Goal: Information Seeking & Learning: Learn about a topic

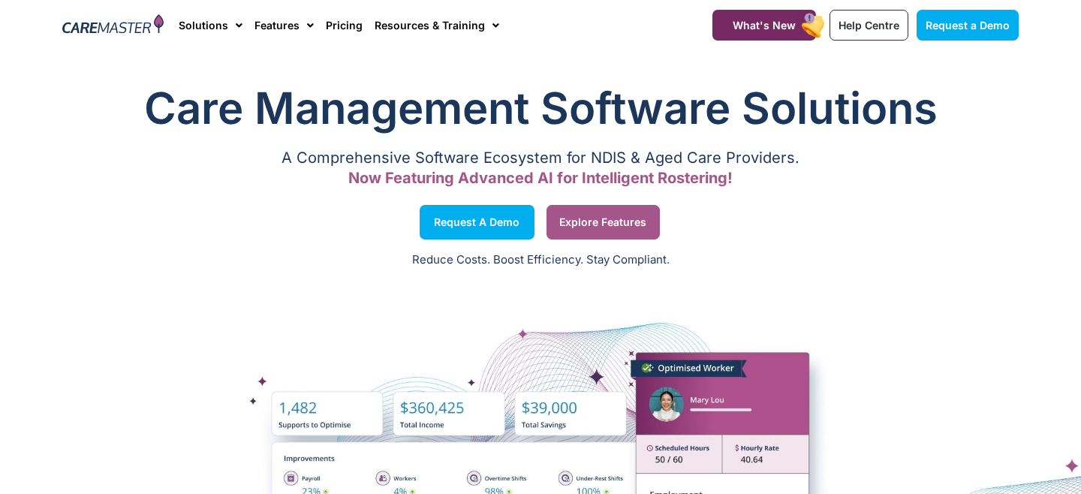
click at [606, 230] on link "Explore Features" at bounding box center [602, 222] width 113 height 35
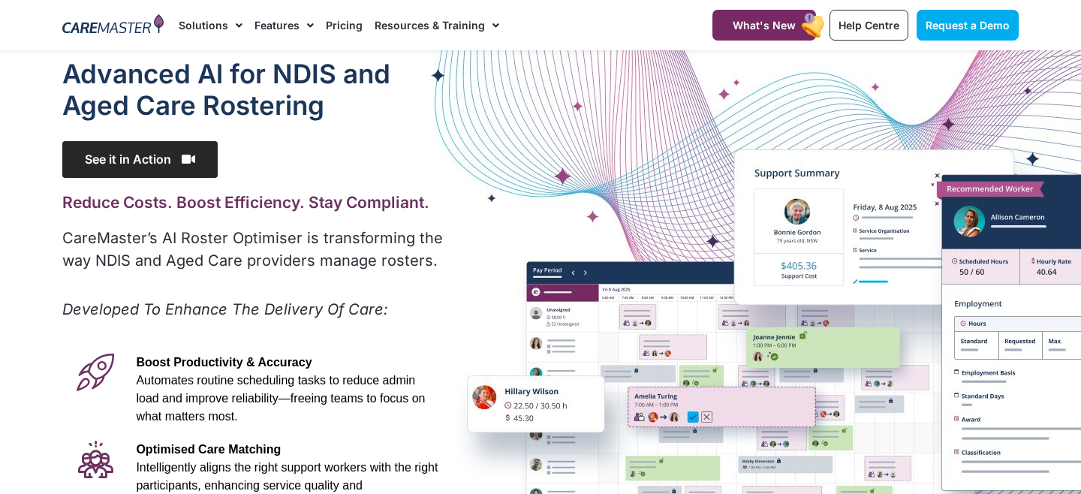
click at [162, 164] on span "See it in Action" at bounding box center [139, 159] width 155 height 37
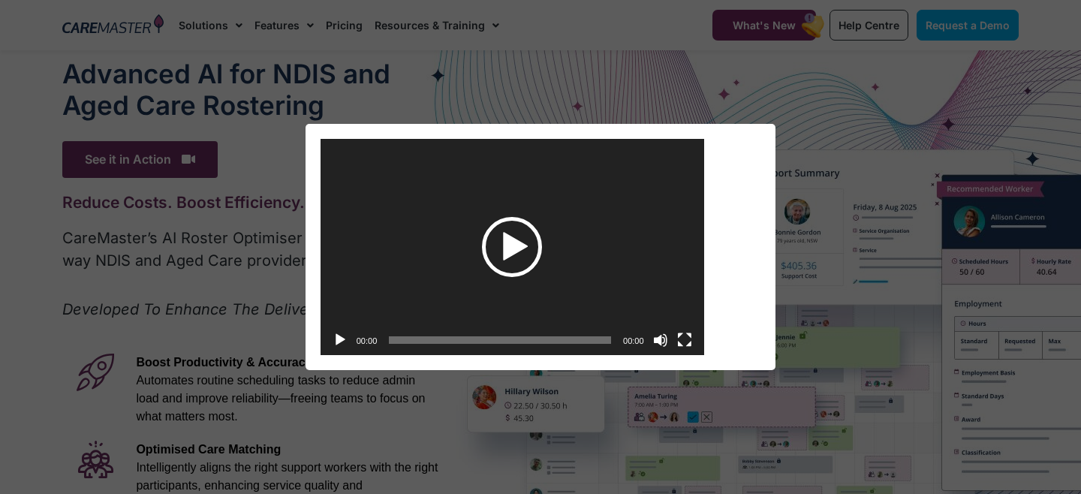
click at [510, 234] on div "Play" at bounding box center [512, 247] width 60 height 60
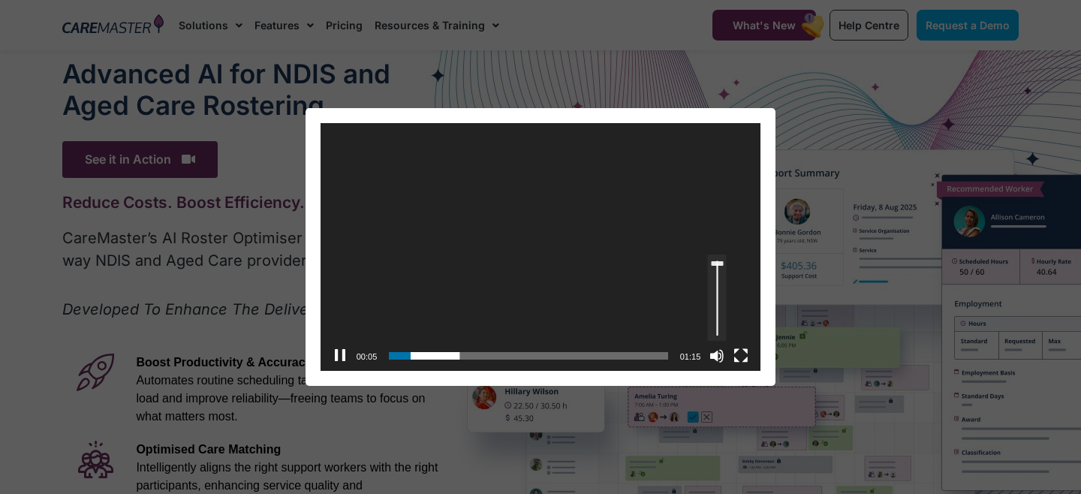
click at [719, 263] on link "Use Up/Down Arrow keys to increase or decrease volume." at bounding box center [717, 297] width 19 height 86
click at [736, 356] on button "Fullscreen" at bounding box center [740, 355] width 15 height 15
click at [735, 354] on button "Fullscreen" at bounding box center [740, 355] width 15 height 15
click at [713, 359] on button "Mute" at bounding box center [716, 355] width 15 height 15
click at [713, 359] on button "Unmute" at bounding box center [716, 355] width 15 height 15
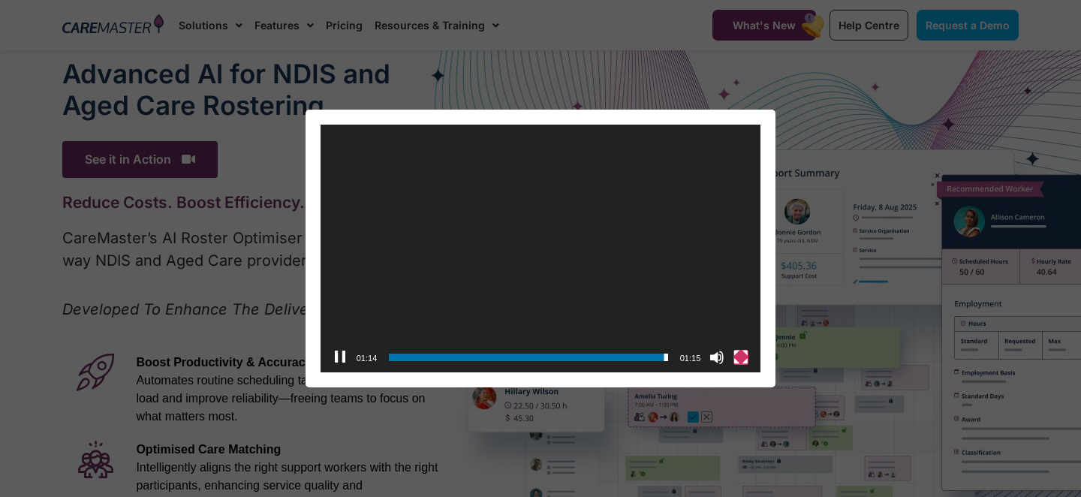
click at [741, 359] on button "Fullscreen" at bounding box center [740, 357] width 15 height 15
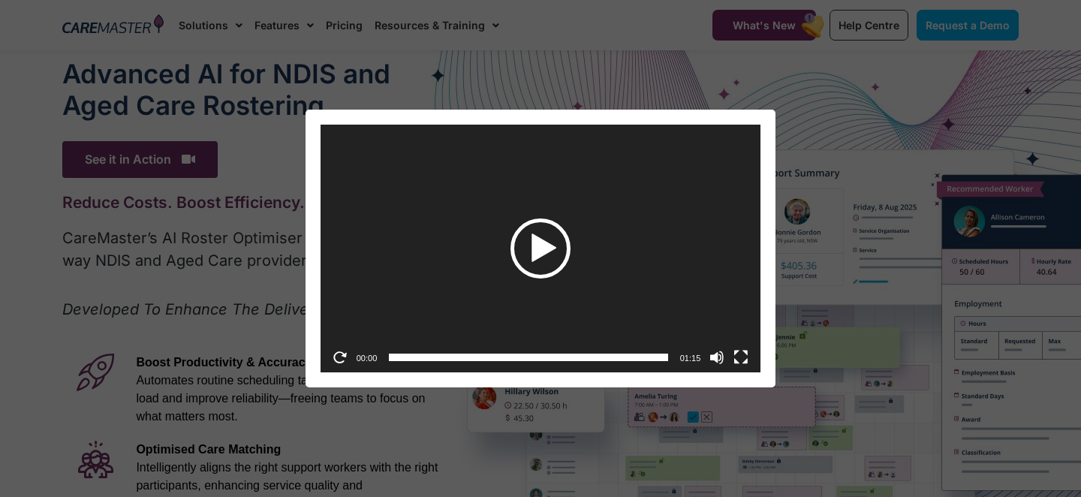
click at [549, 249] on div "Play" at bounding box center [540, 248] width 60 height 60
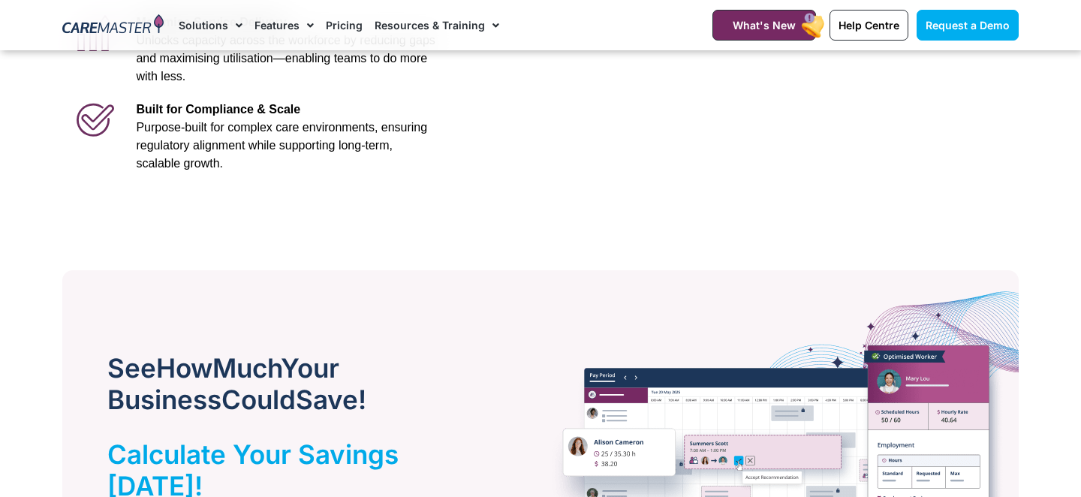
scroll to position [604, 0]
